Goal: Information Seeking & Learning: Learn about a topic

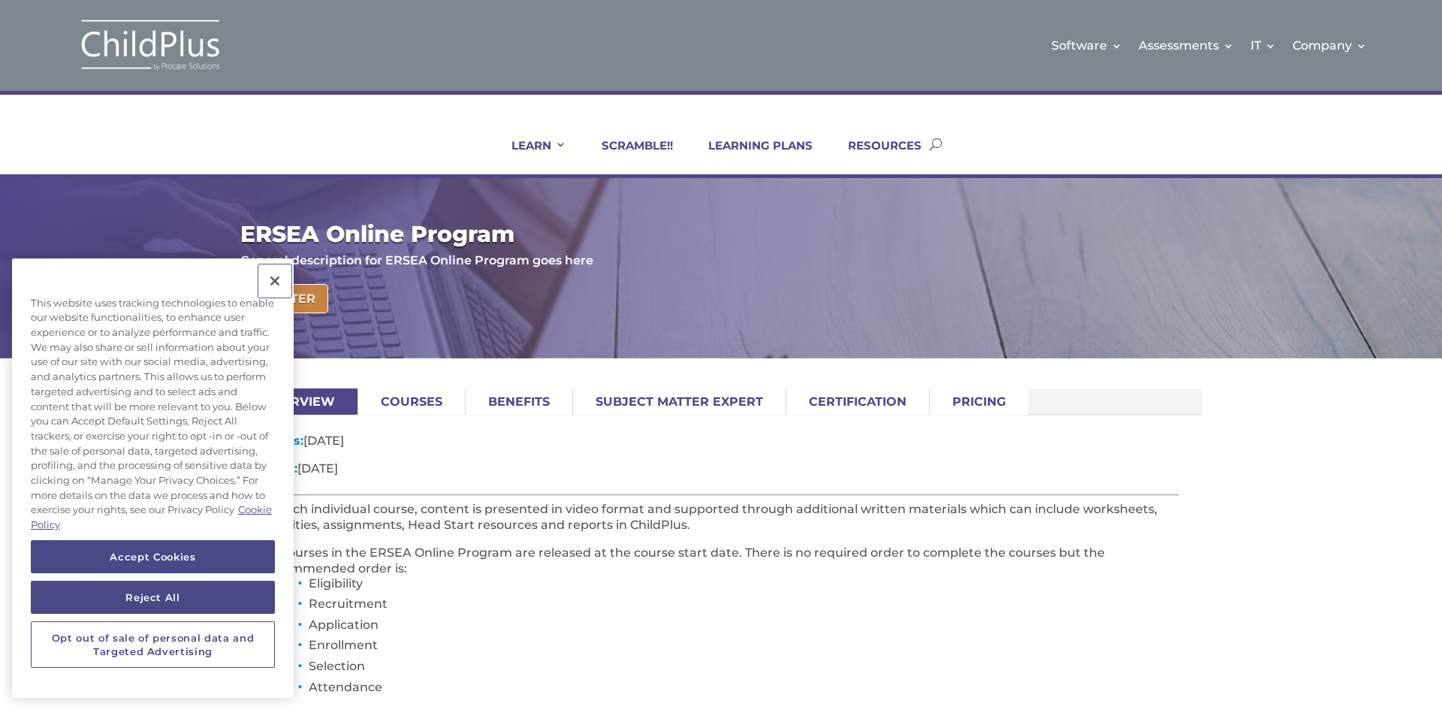
click at [279, 285] on button "Close" at bounding box center [274, 280] width 33 height 33
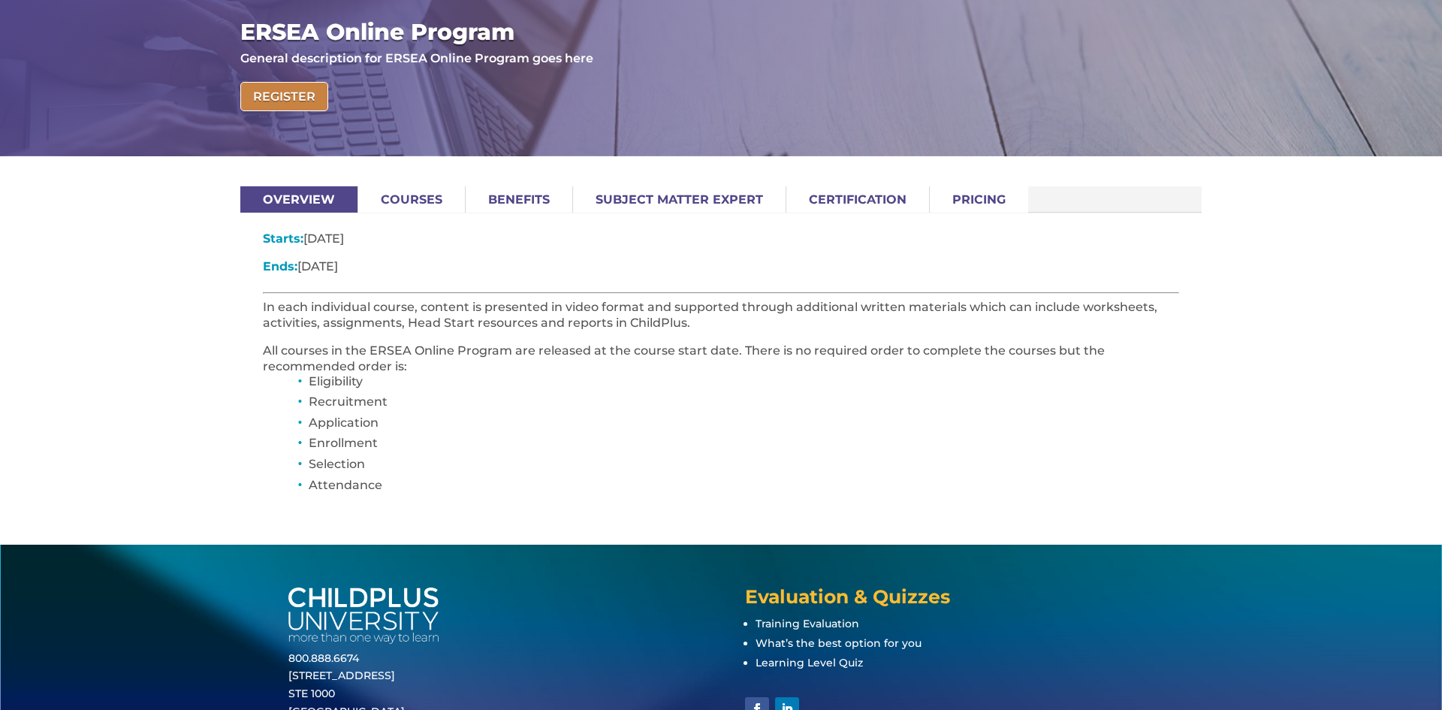
scroll to position [240, 0]
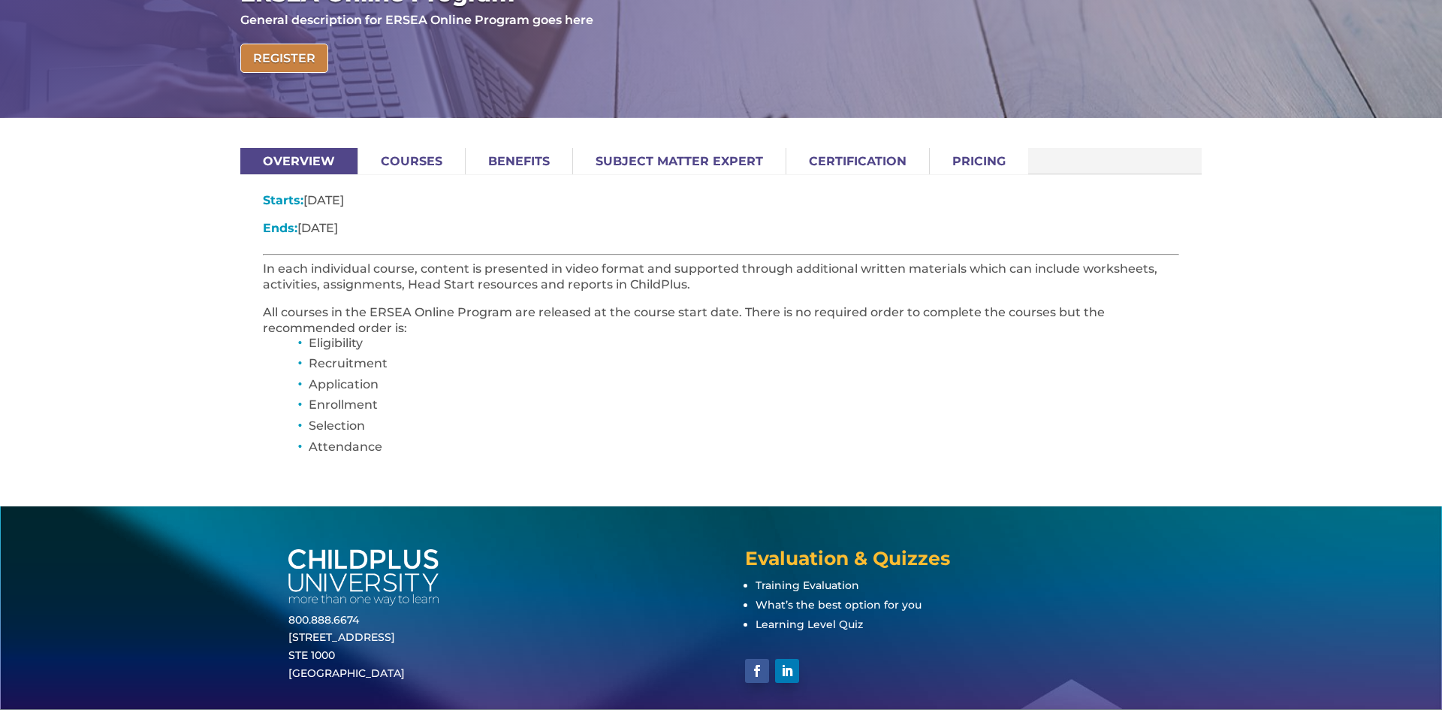
click at [403, 159] on link "Courses" at bounding box center [411, 161] width 107 height 26
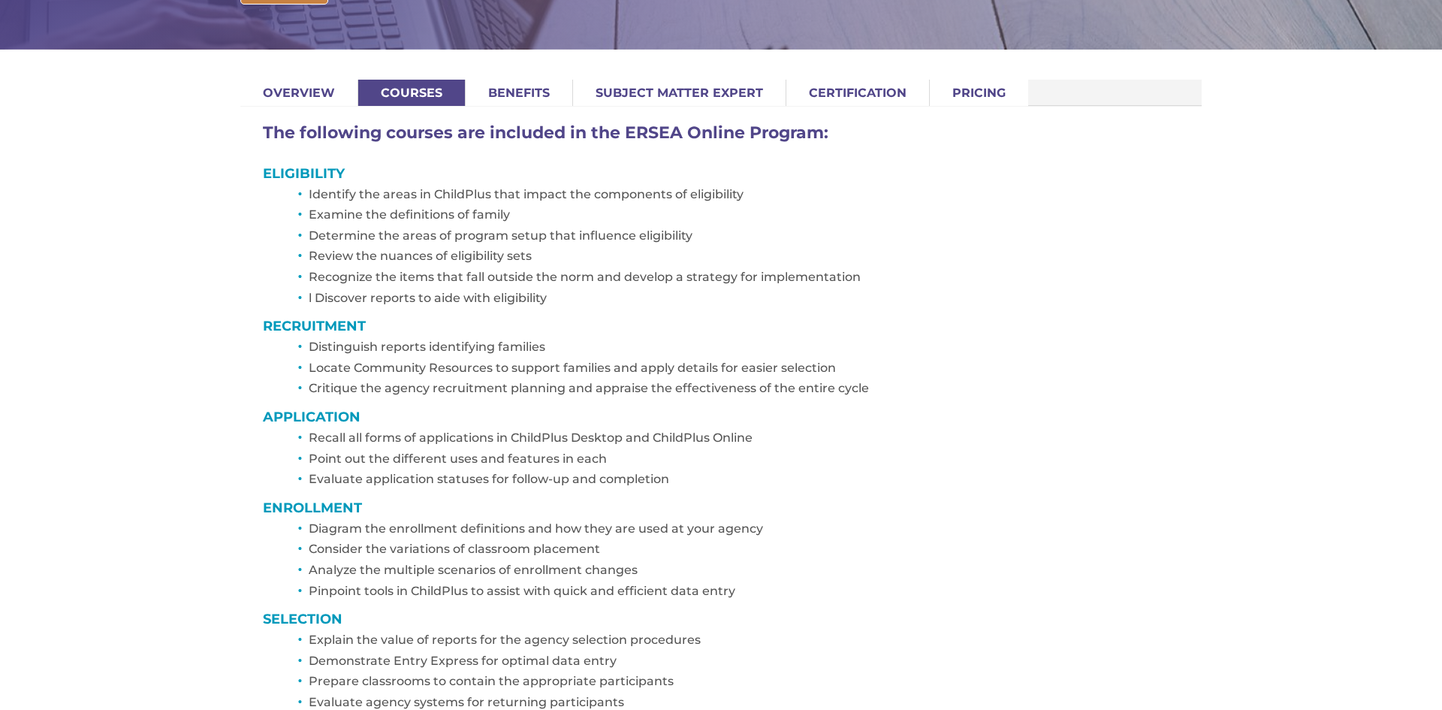
scroll to position [300, 0]
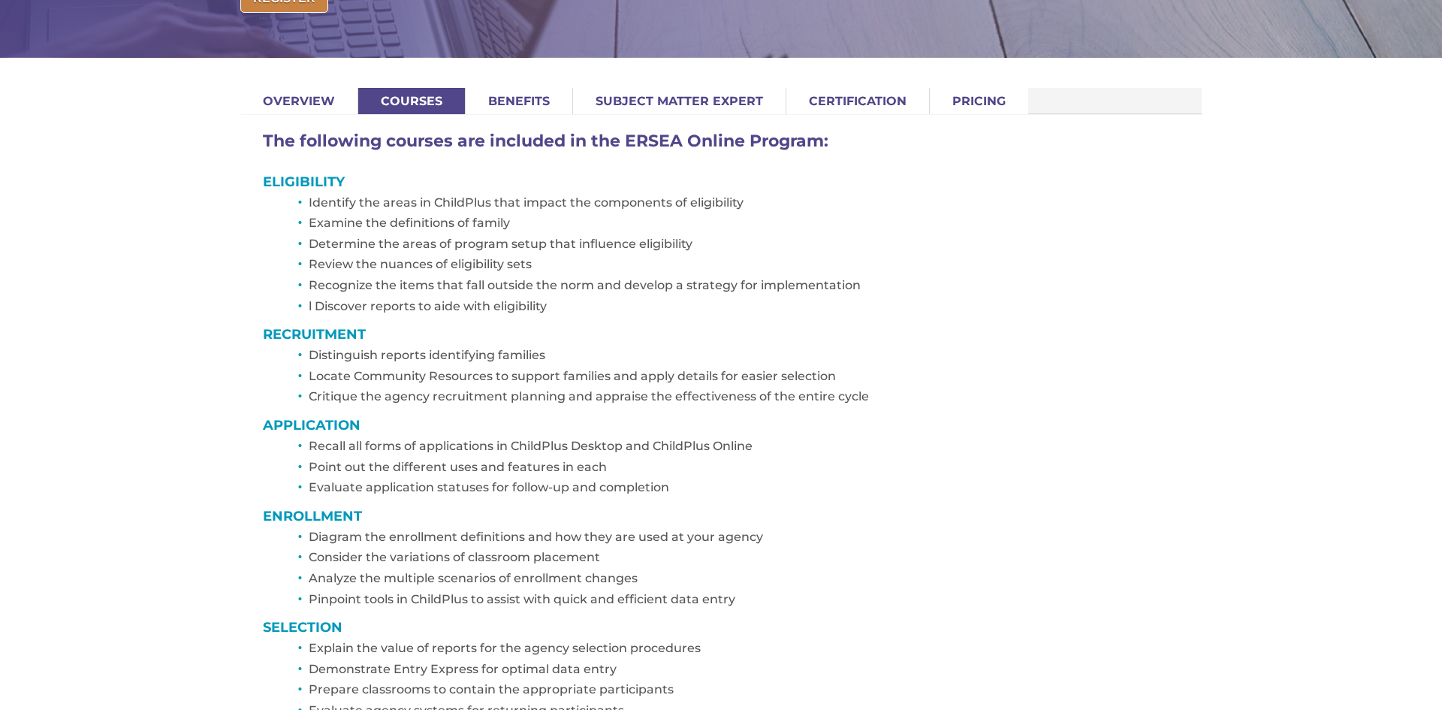
click at [862, 98] on link "Certification" at bounding box center [857, 101] width 143 height 26
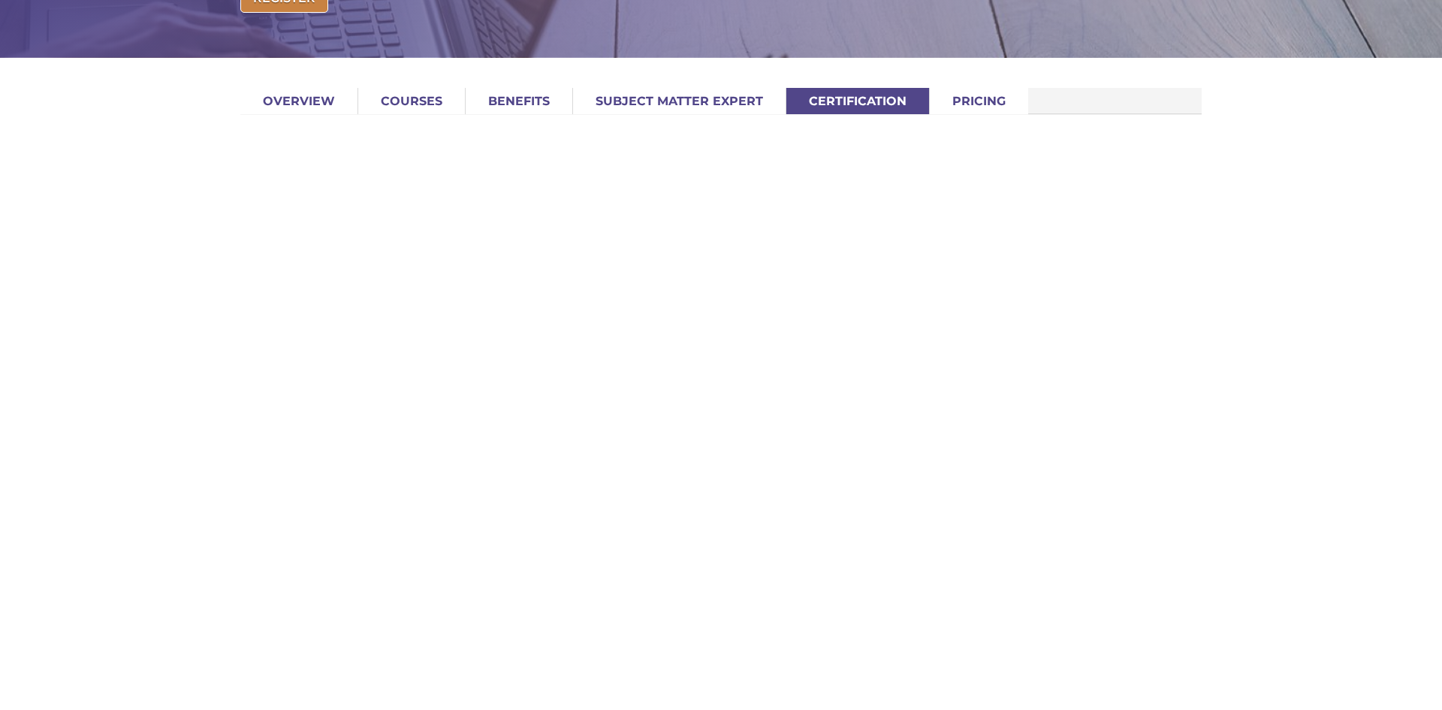
scroll to position [110, 0]
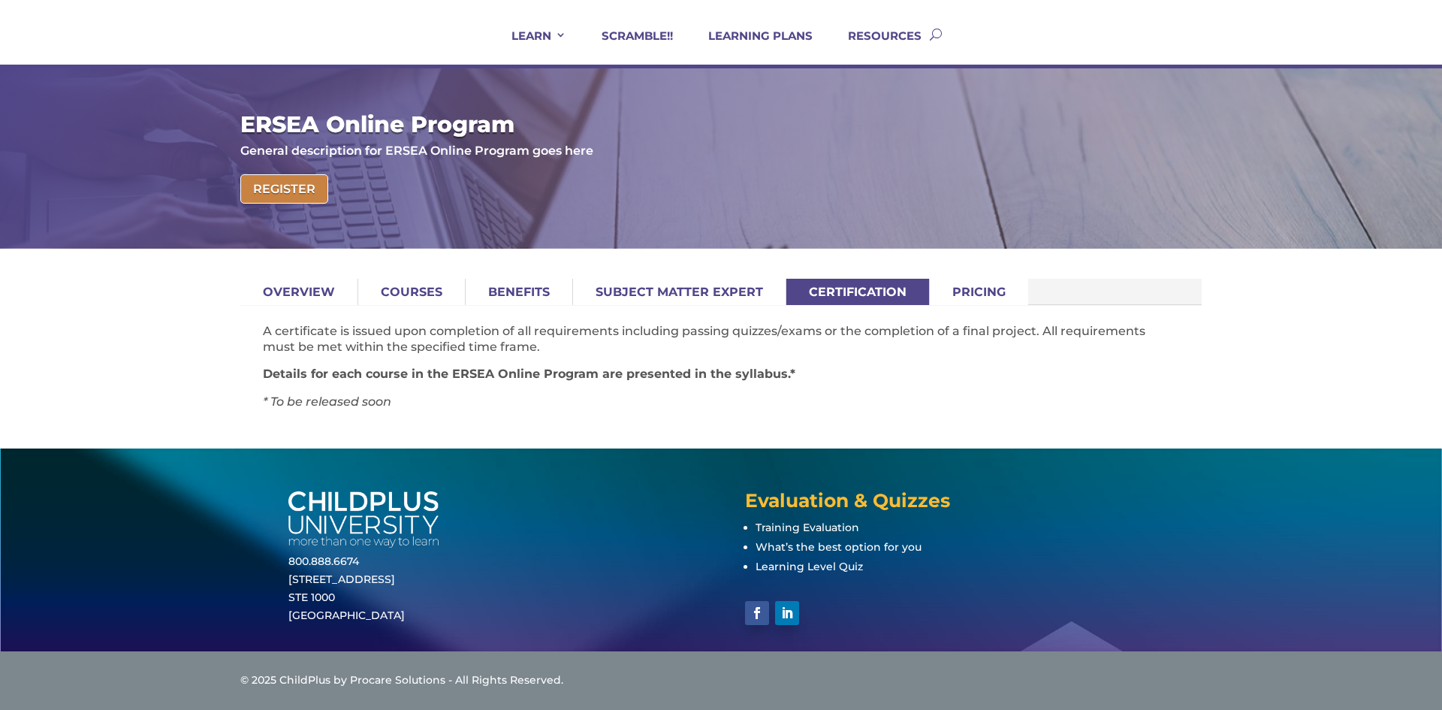
click at [966, 290] on link "Pricing" at bounding box center [979, 292] width 98 height 26
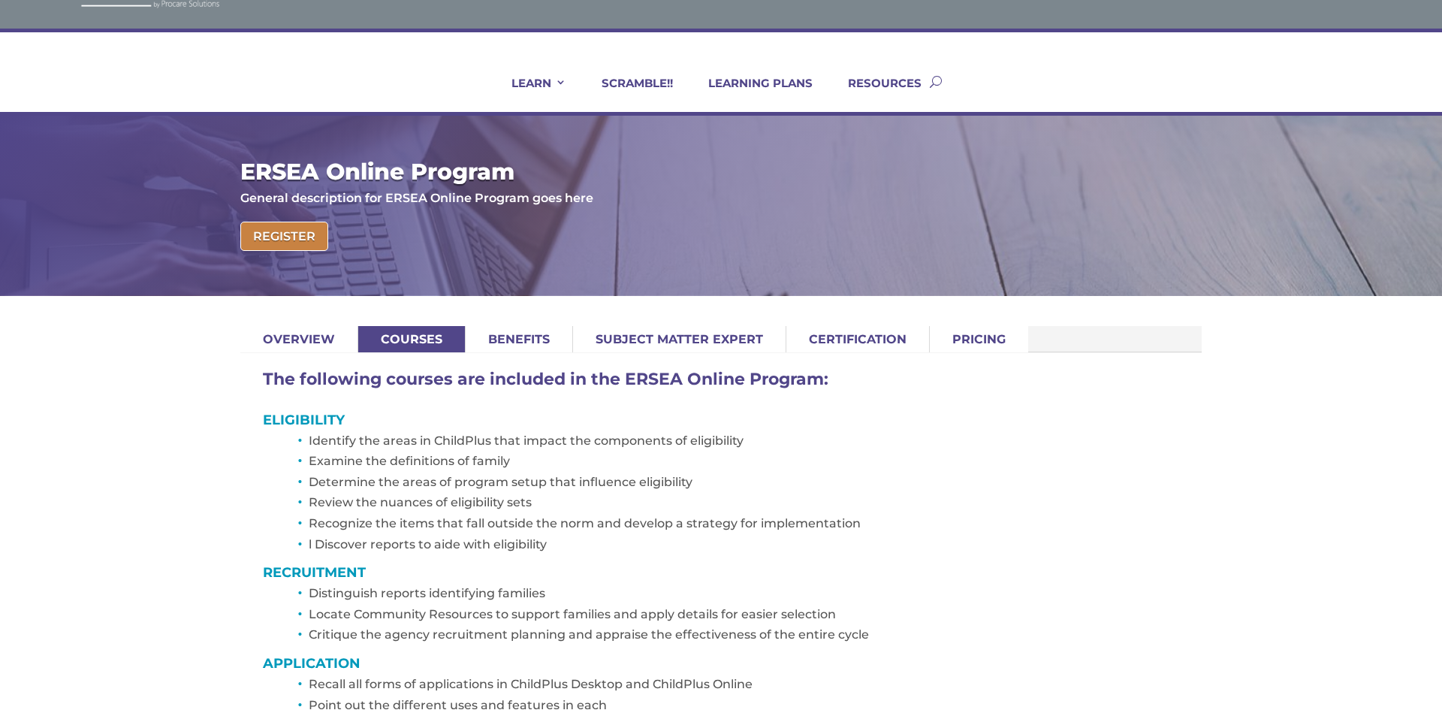
scroll to position [52, 0]
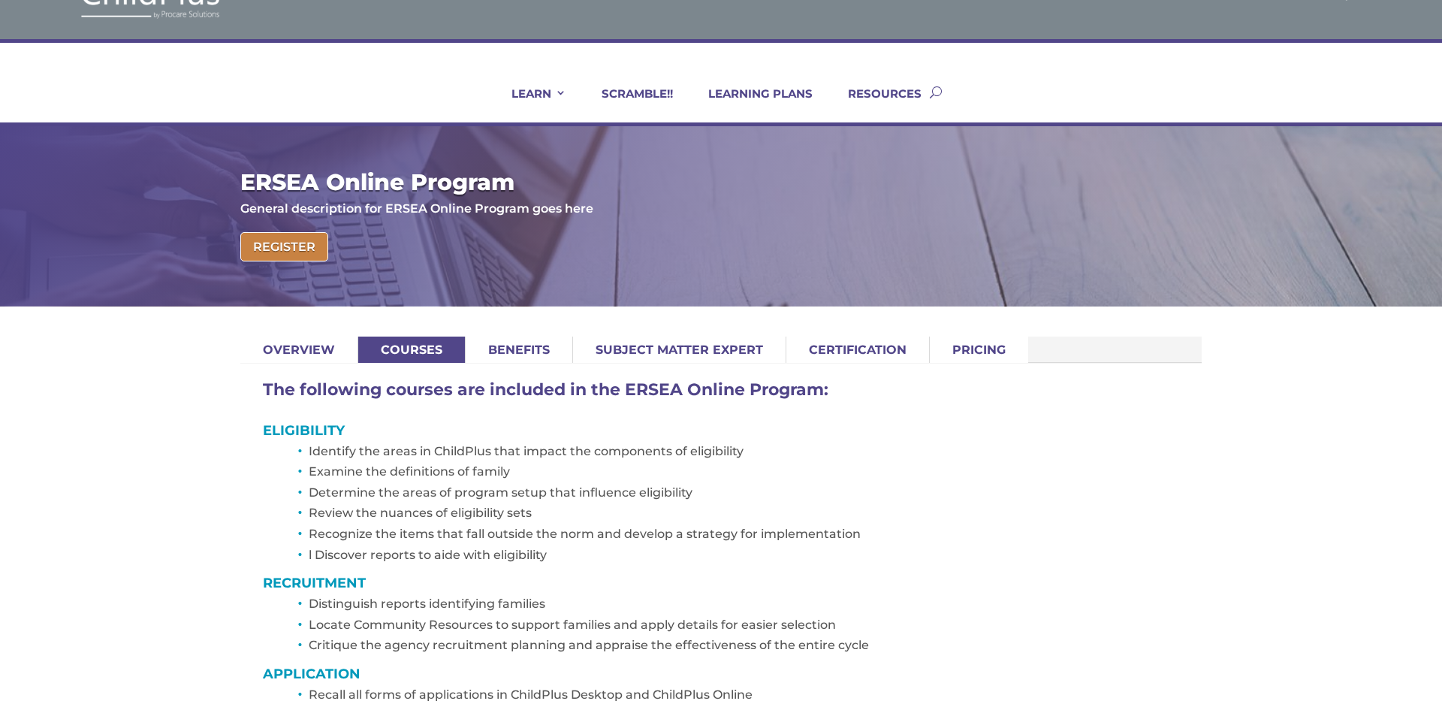
scroll to position [240, 0]
